Goal: Navigation & Orientation: Find specific page/section

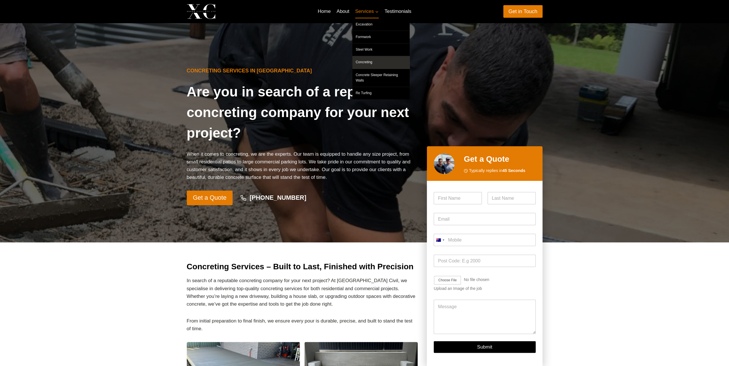
click at [366, 61] on link "Concreting" at bounding box center [380, 62] width 57 height 12
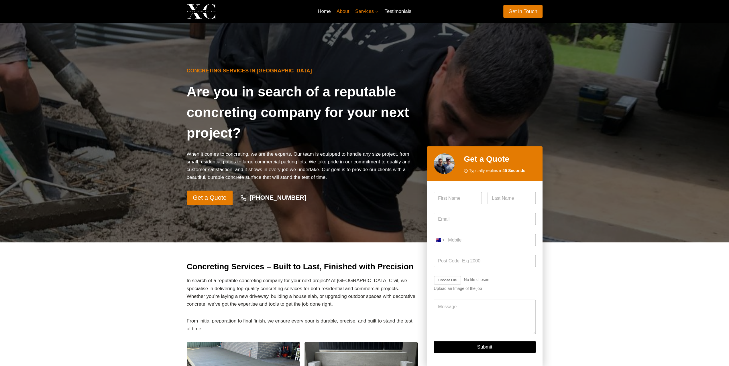
click at [348, 13] on link "About" at bounding box center [343, 12] width 19 height 14
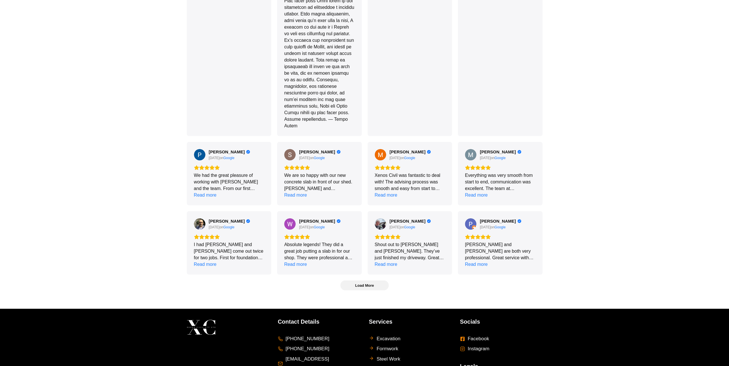
scroll to position [1346, 0]
